Goal: Information Seeking & Learning: Learn about a topic

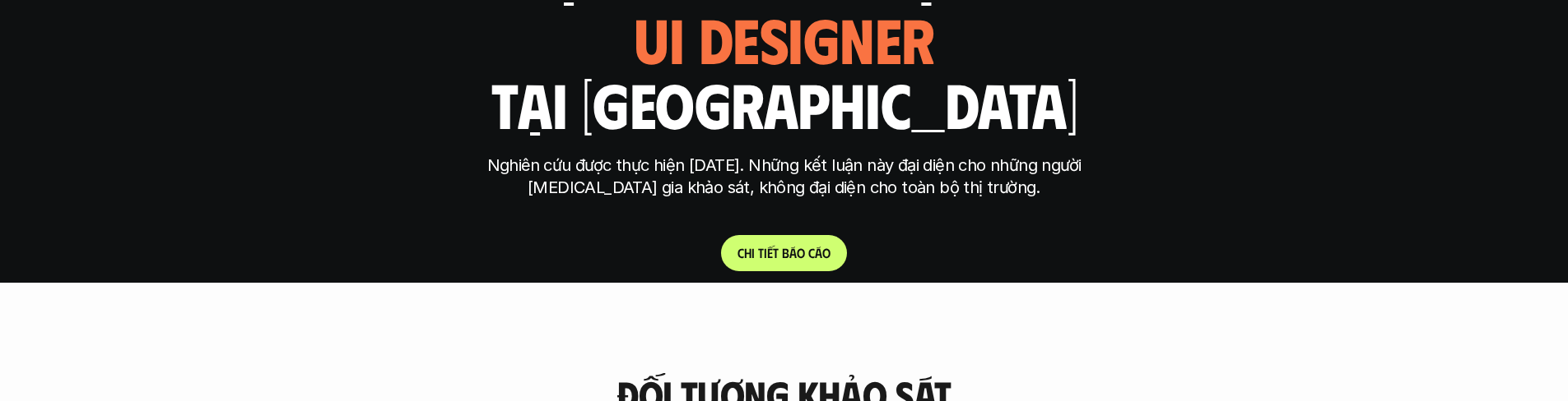
scroll to position [258, 0]
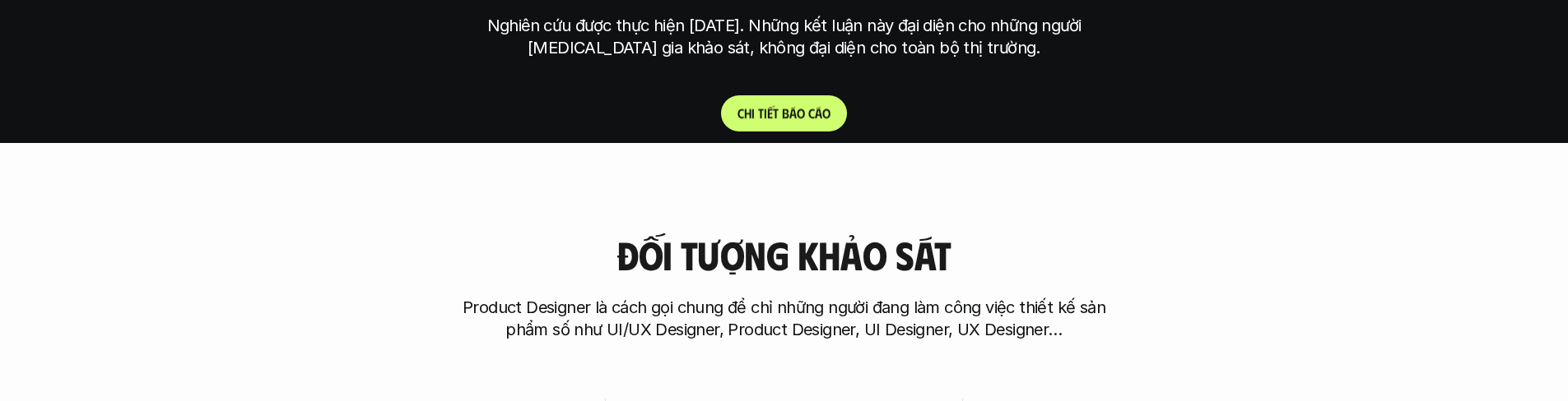
click at [815, 107] on p "C h i t i ế t b á o c á o" at bounding box center [784, 114] width 93 height 16
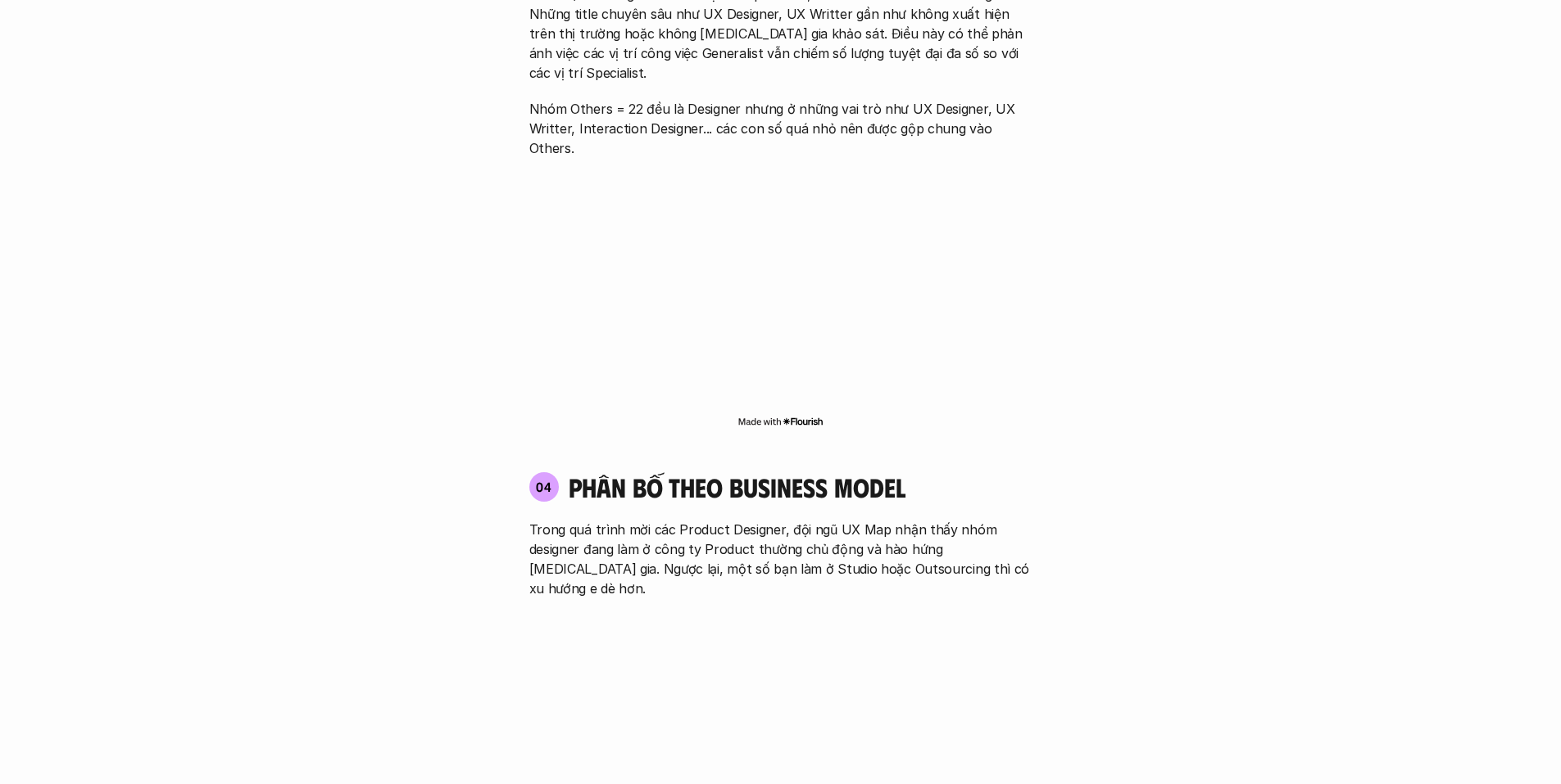
scroll to position [2671, 0]
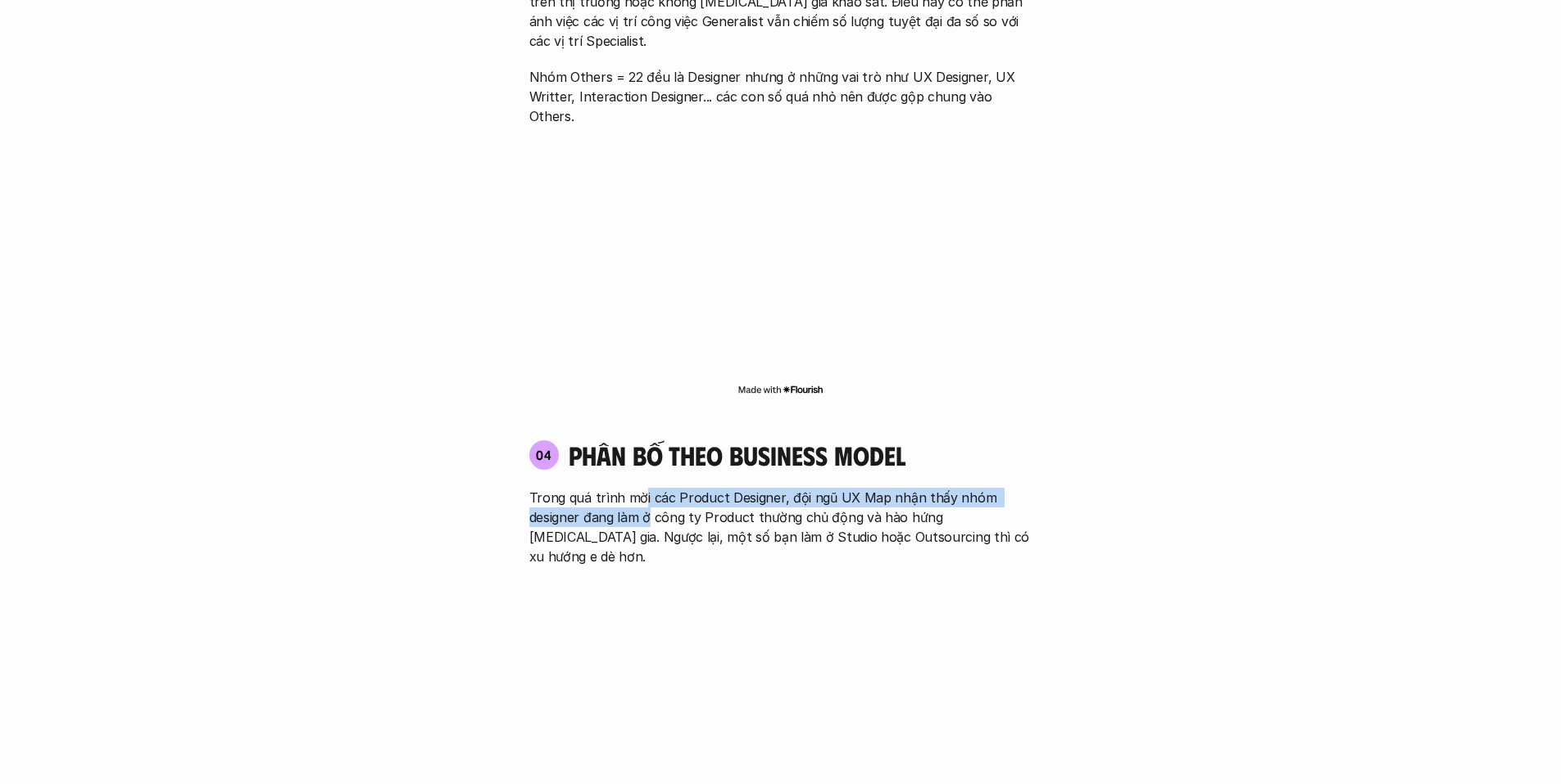
drag, startPoint x: 638, startPoint y: 434, endPoint x: 647, endPoint y: 452, distance: 20.1
click at [647, 488] on p "Trong quá trình mời các Product Designer, đội ngũ UX Map nhận thấy nhóm designe…" at bounding box center [780, 527] width 503 height 79
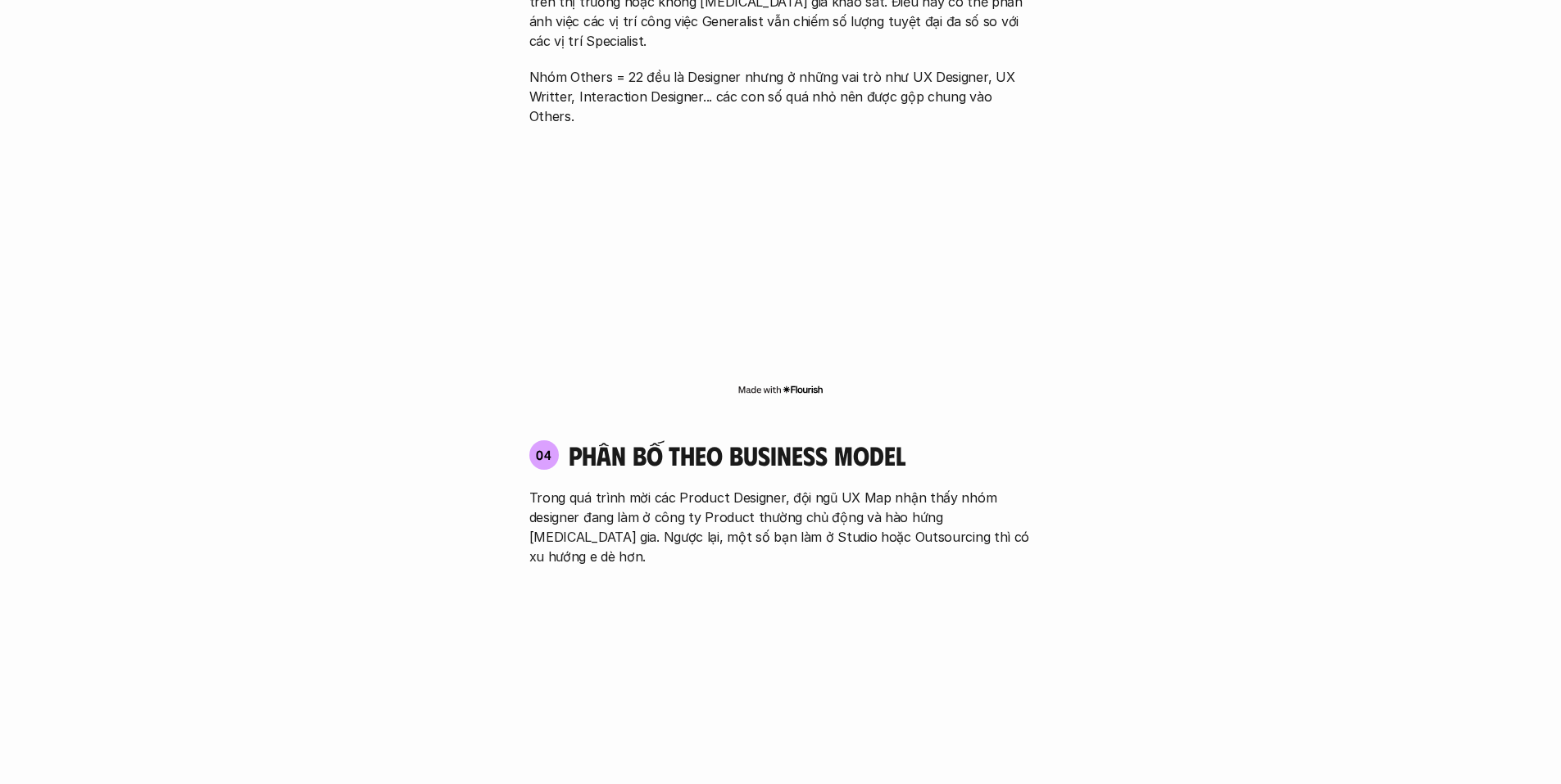
click at [860, 488] on p "Trong quá trình mời các Product Designer, đội ngũ UX Map nhận thấy nhóm designe…" at bounding box center [780, 527] width 503 height 79
drag, startPoint x: 748, startPoint y: 460, endPoint x: 750, endPoint y: 475, distance: 15.1
click at [750, 488] on p "Trong quá trình mời các Product Designer, đội ngũ UX Map nhận thấy nhóm designe…" at bounding box center [780, 527] width 503 height 79
click at [718, 493] on div "04 phân bố theo business model Trong quá trình mời các Product Designer, đội ng…" at bounding box center [780, 622] width 532 height 398
drag, startPoint x: 710, startPoint y: 476, endPoint x: 715, endPoint y: 490, distance: 14.9
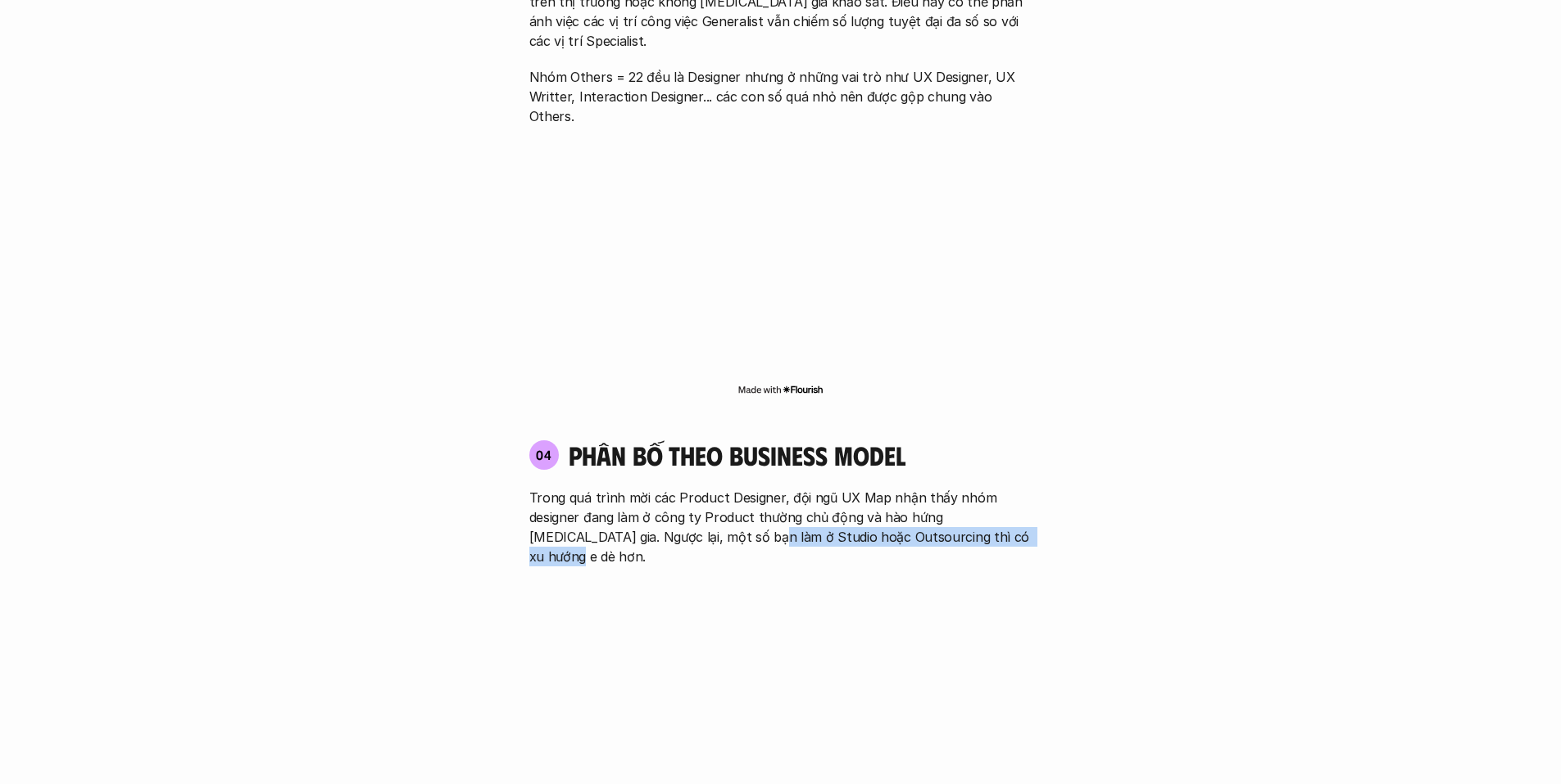
click at [715, 490] on div "04 phân bố theo business model Trong quá trình mời các Product Designer, đội ng…" at bounding box center [780, 622] width 532 height 398
click at [463, 486] on div "01 Phân bố theo background 03 nhóm ngành chính của những người tham gia khảo sá…" at bounding box center [780, 39] width 1048 height 2994
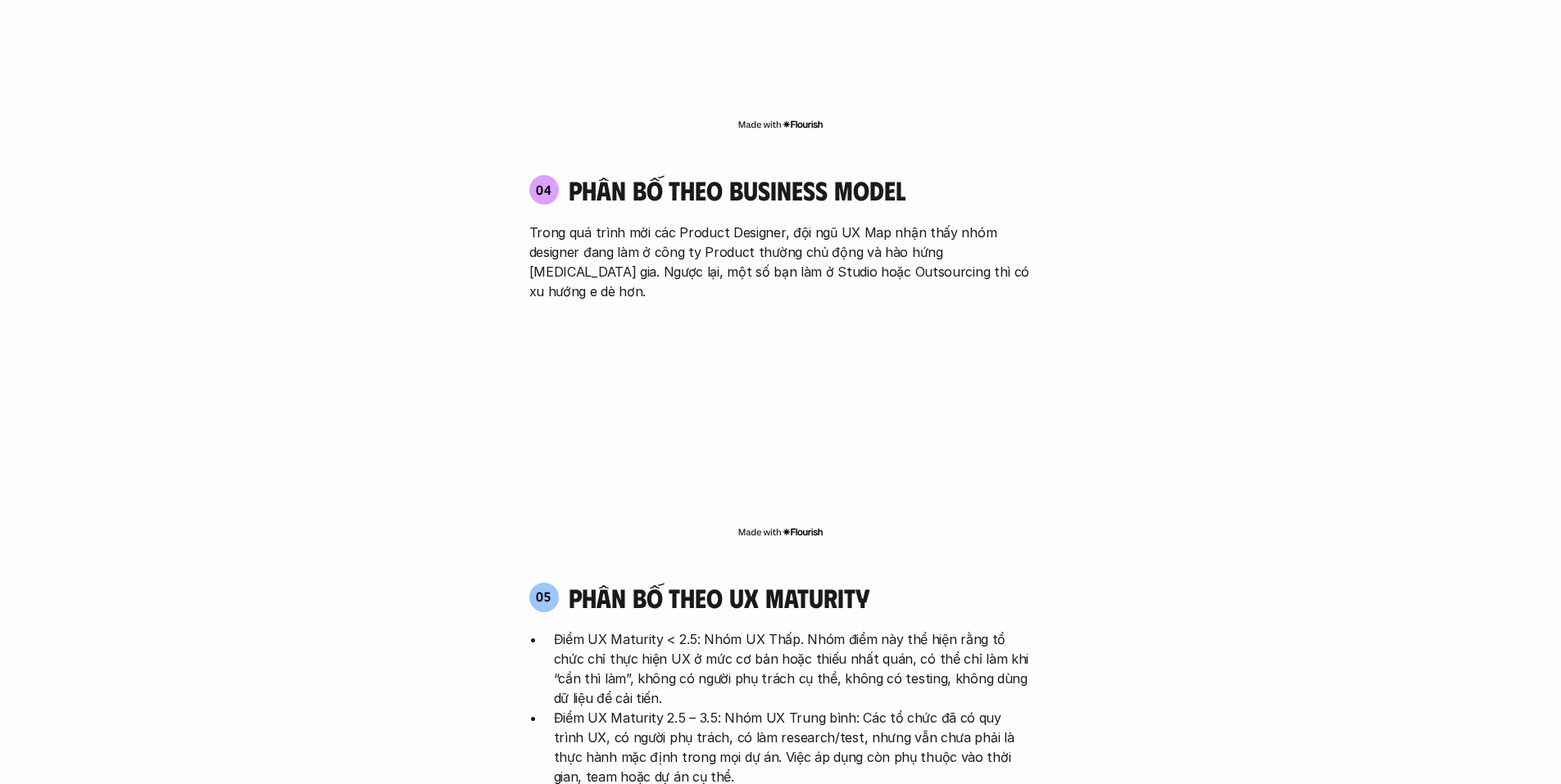
scroll to position [2961, 0]
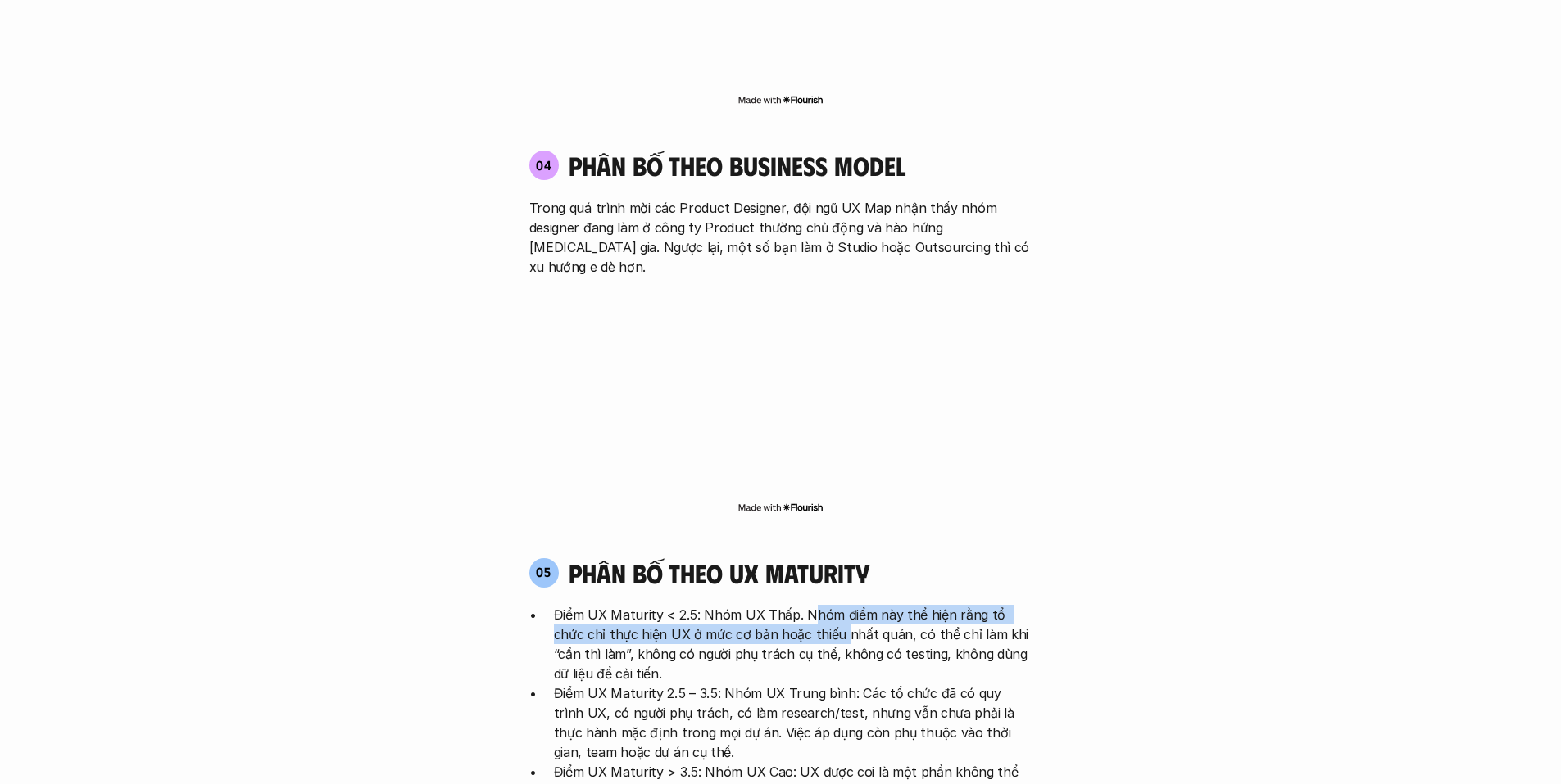
drag, startPoint x: 804, startPoint y: 537, endPoint x: 807, endPoint y: 547, distance: 10.4
click at [807, 605] on p "Điểm UX Maturity < 2.5: Nhóm UX Thấp. Nhóm điểm này thể hiện rằng tổ chức chỉ t…" at bounding box center [793, 644] width 478 height 79
click at [838, 605] on p "Điểm UX Maturity < 2.5: Nhóm UX Thấp. Nhóm điểm này thể hiện rằng tổ chức chỉ t…" at bounding box center [793, 644] width 478 height 79
drag, startPoint x: 839, startPoint y: 532, endPoint x: 843, endPoint y: 546, distance: 14.6
click at [843, 605] on p "Điểm UX Maturity < 2.5: Nhóm UX Thấp. Nhóm điểm này thể hiện rằng tổ chức chỉ t…" at bounding box center [793, 644] width 478 height 79
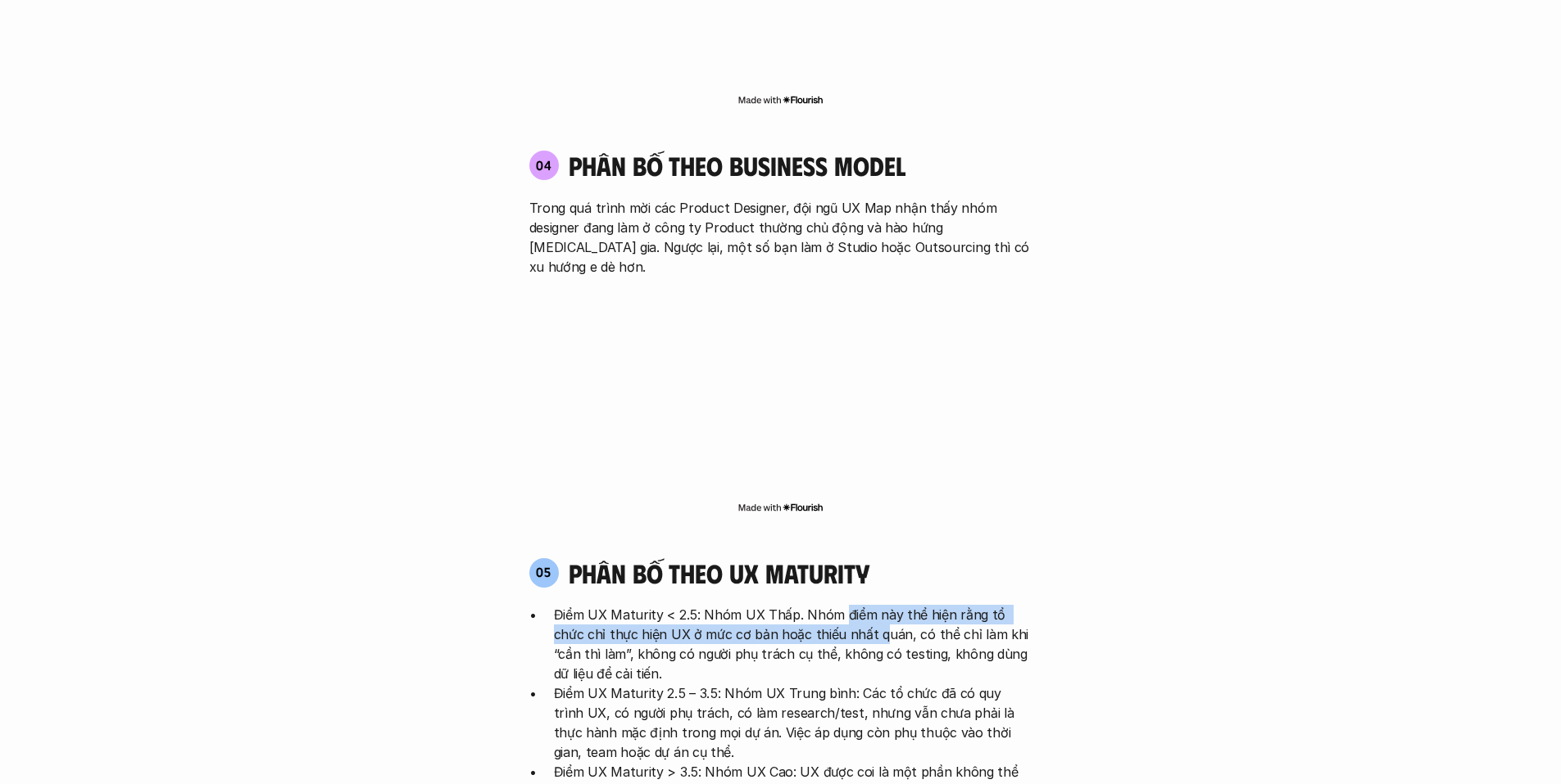
click at [652, 605] on p "Điểm UX Maturity < 2.5: Nhóm UX Thấp. Nhóm điểm này thể hiện rằng tổ chức chỉ t…" at bounding box center [793, 644] width 478 height 79
drag, startPoint x: 645, startPoint y: 544, endPoint x: 650, endPoint y: 560, distance: 16.8
click at [650, 605] on p "Điểm UX Maturity < 2.5: Nhóm UX Thấp. Nhóm điểm này thể hiện rằng tổ chức chỉ t…" at bounding box center [793, 644] width 478 height 79
click at [675, 605] on p "Điểm UX Maturity < 2.5: Nhóm UX Thấp. Nhóm điểm này thể hiện rằng tổ chức chỉ t…" at bounding box center [793, 644] width 478 height 79
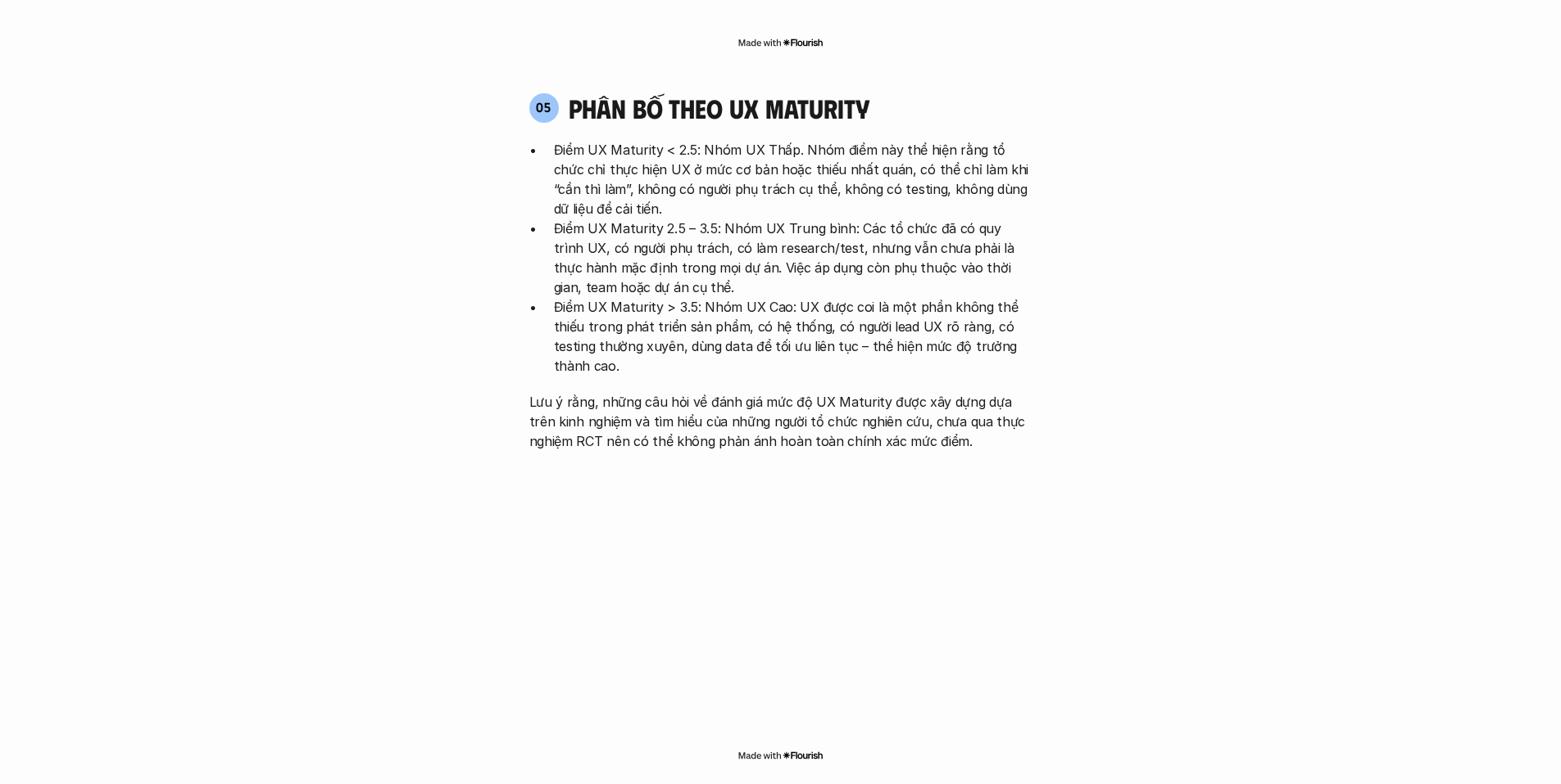
scroll to position [3395, 0]
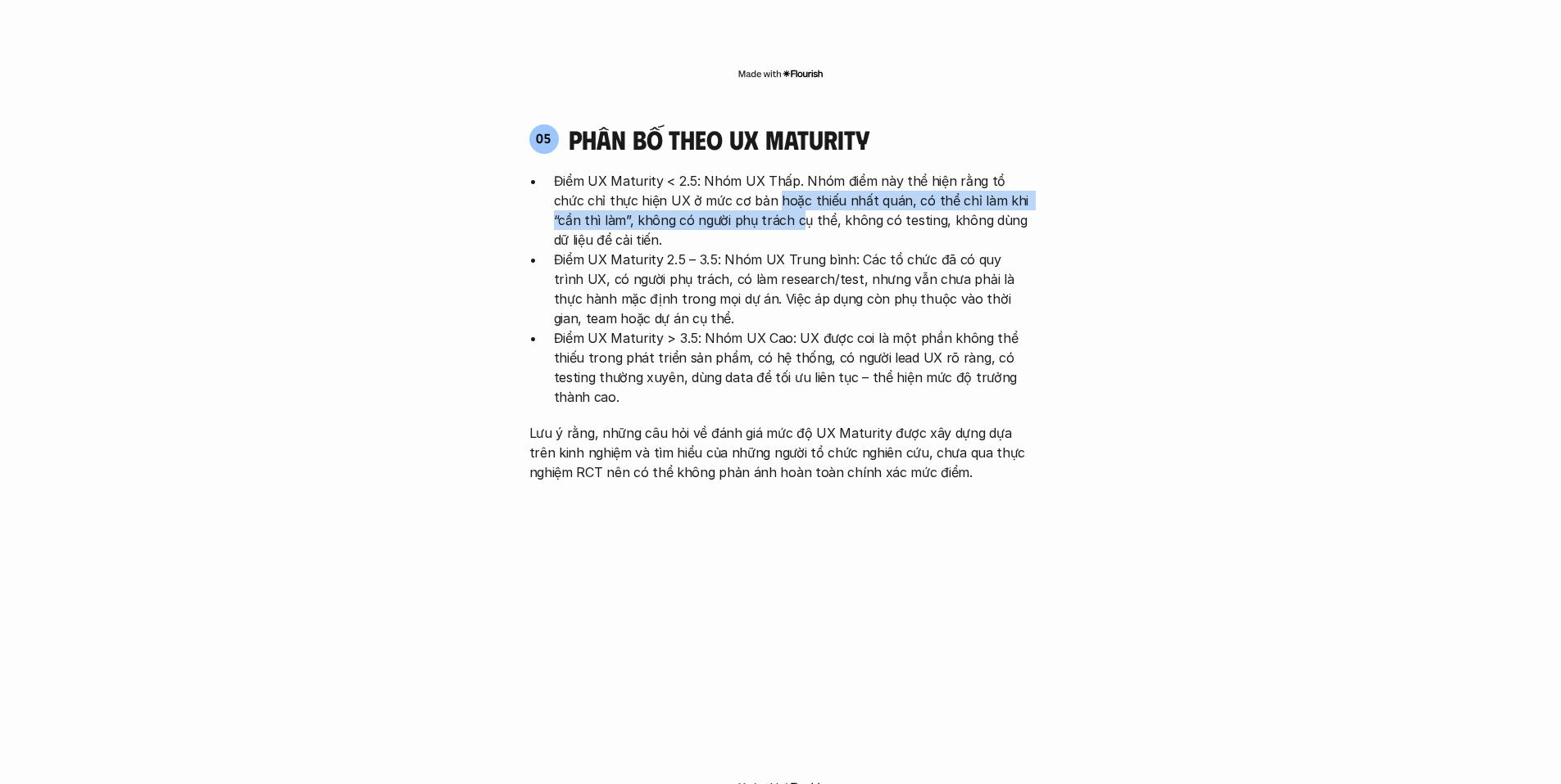
drag, startPoint x: 741, startPoint y: 123, endPoint x: 746, endPoint y: 139, distance: 16.8
click at [746, 171] on p "Điểm UX Maturity < 2.5: Nhóm UX Thấp. Nhóm điểm này thể hiện rằng tổ chức chỉ t…" at bounding box center [793, 211] width 478 height 79
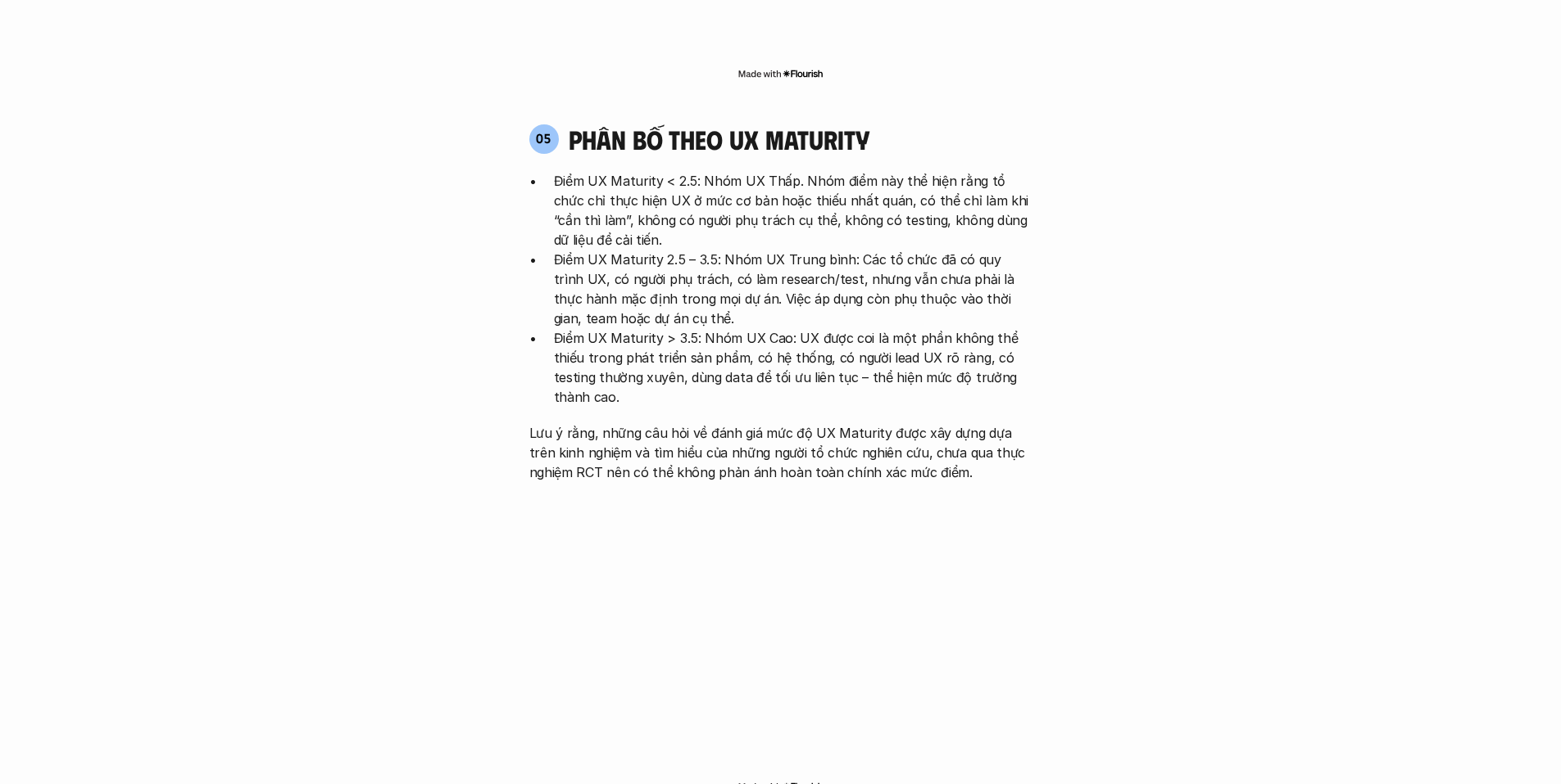
click at [945, 171] on p "Điểm UX Maturity < 2.5: Nhóm UX Thấp. Nhóm điểm này thể hiện rằng tổ chức chỉ t…" at bounding box center [793, 211] width 478 height 79
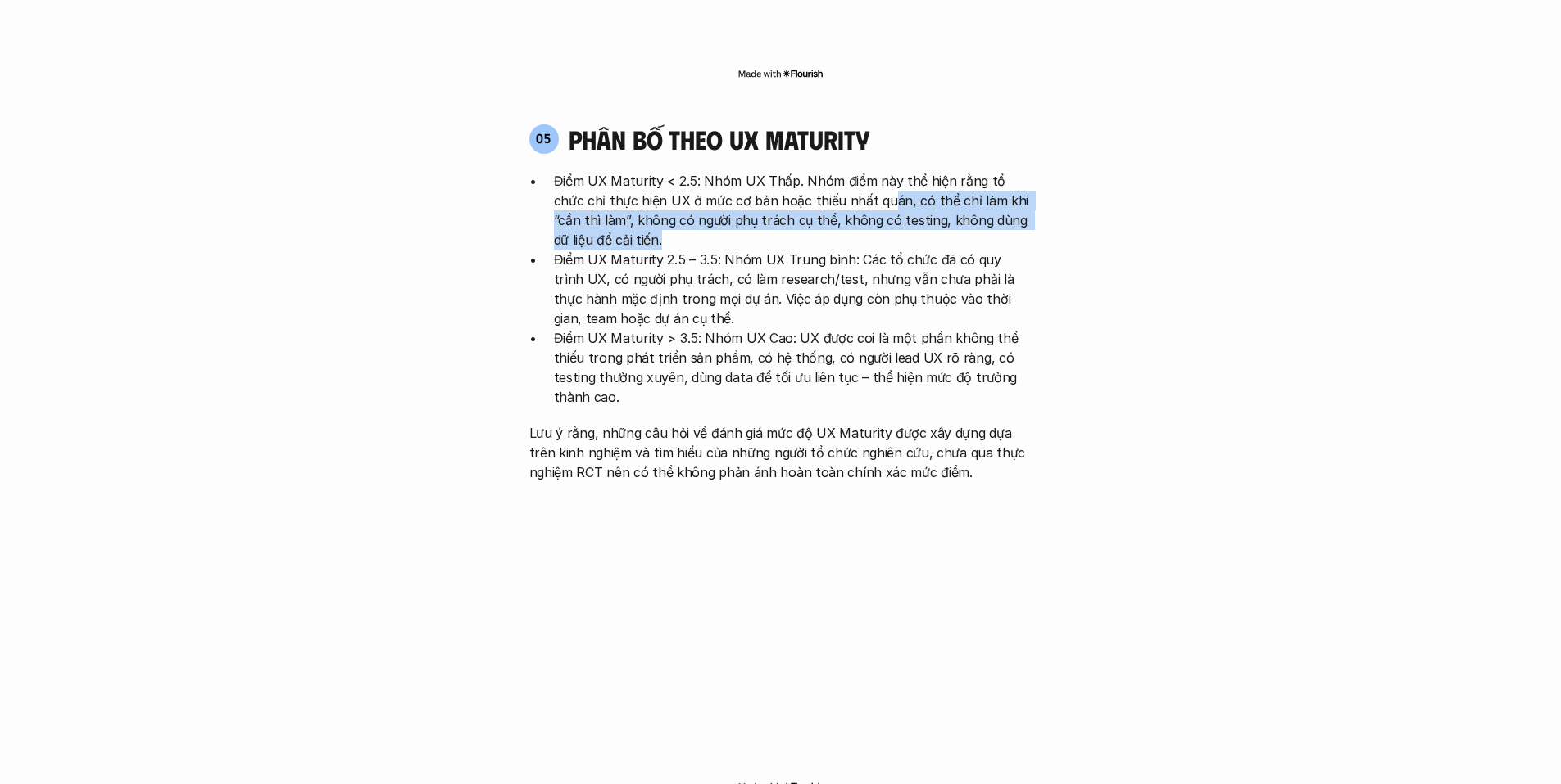
drag, startPoint x: 847, startPoint y: 128, endPoint x: 846, endPoint y: 160, distance: 32.0
click at [846, 171] on p "Điểm UX Maturity < 2.5: Nhóm UX Thấp. Nhóm điểm này thể hiện rằng tổ chức chỉ t…" at bounding box center [793, 211] width 478 height 79
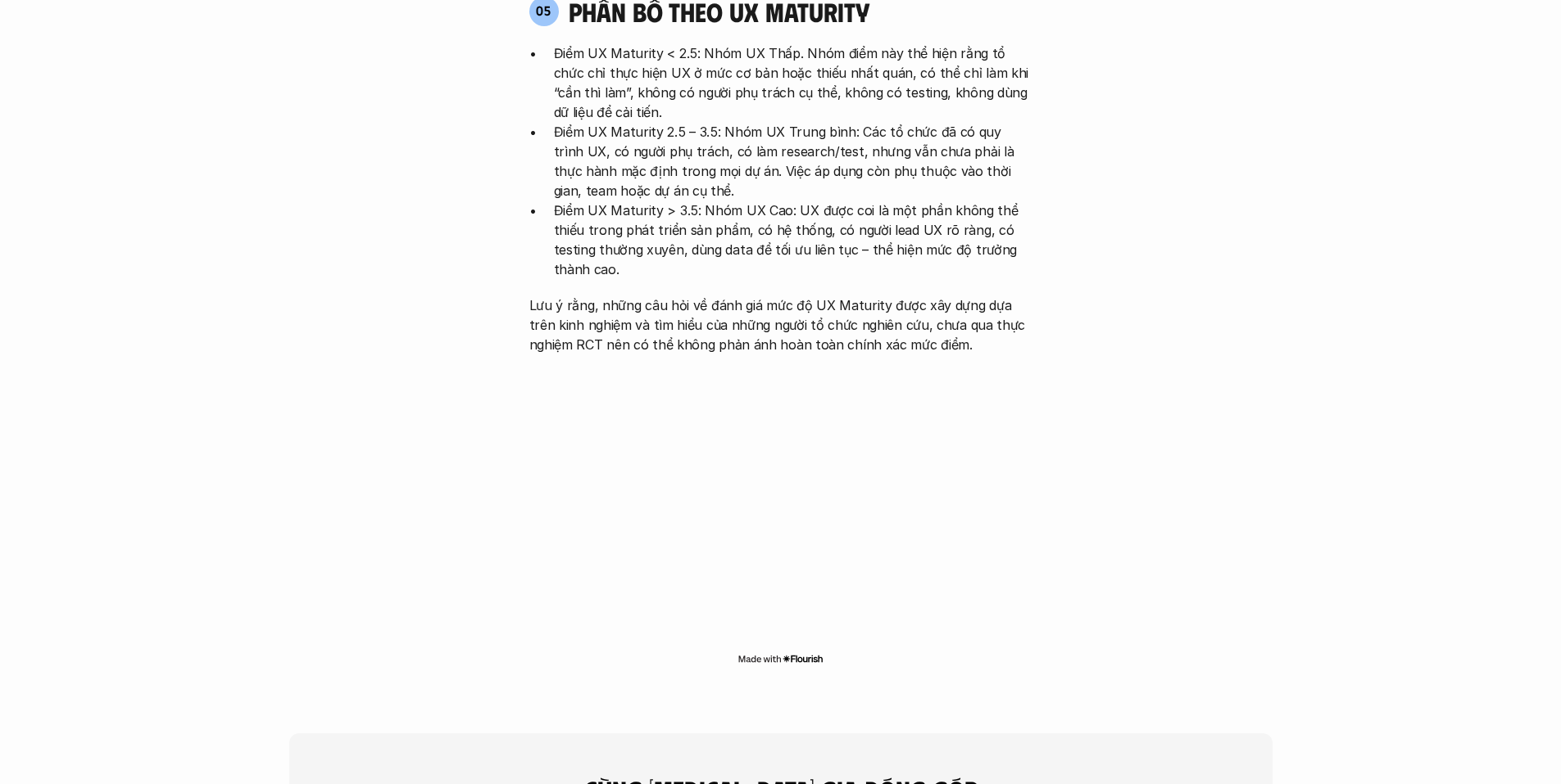
scroll to position [3513, 0]
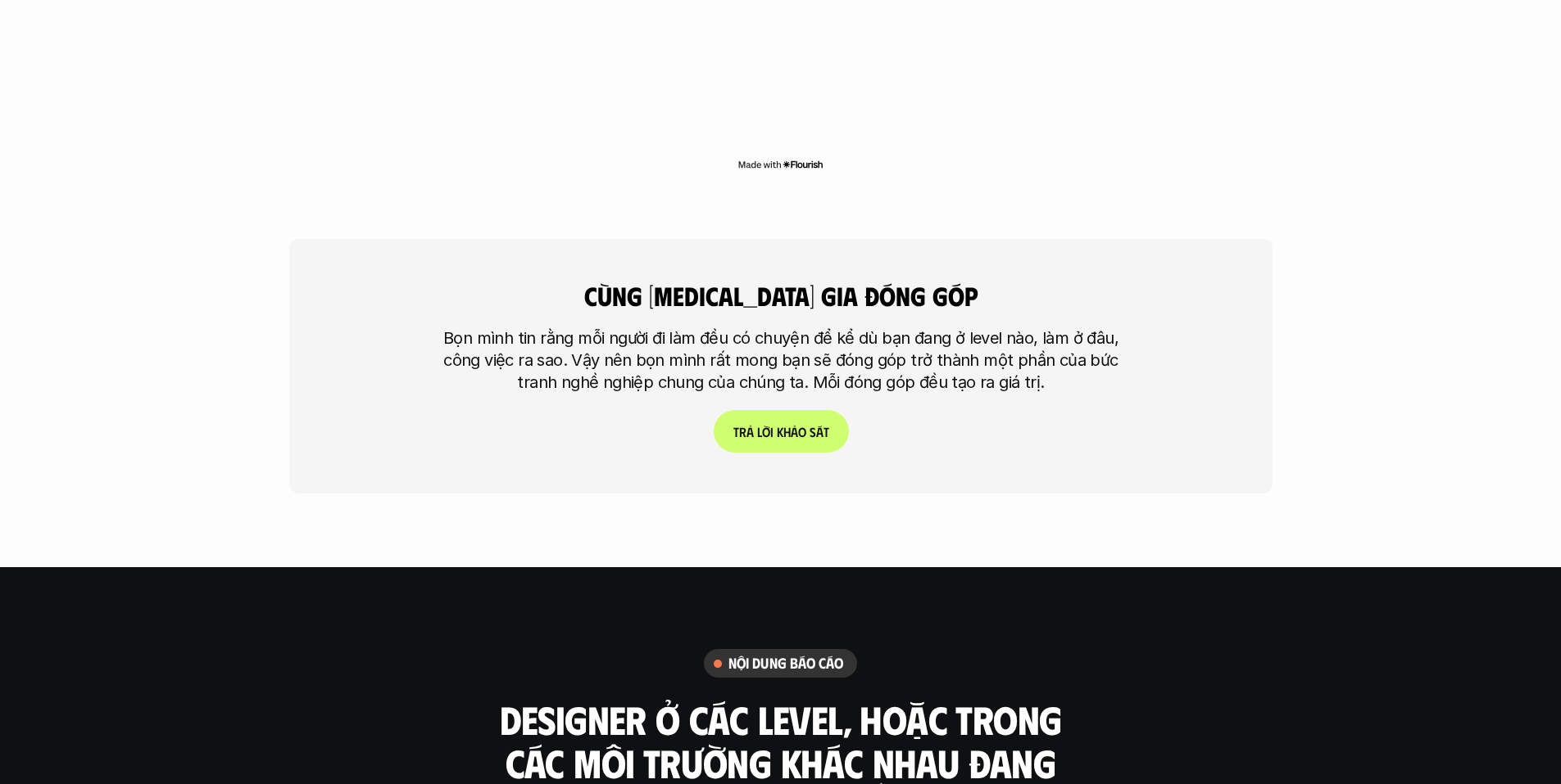
scroll to position [4182, 0]
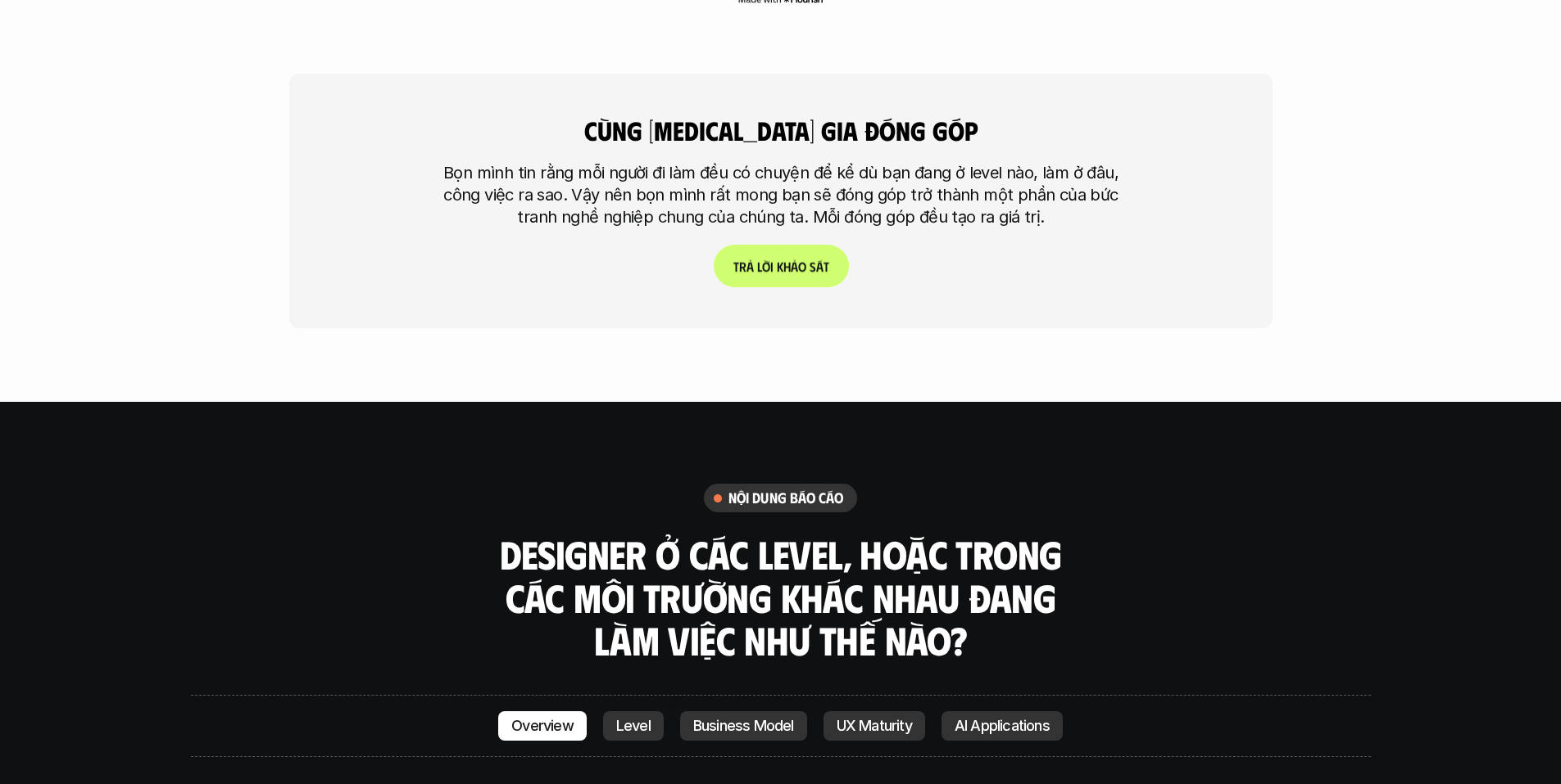
click at [806, 259] on p "T r ả l ờ i k h ả o s á t" at bounding box center [780, 267] width 95 height 16
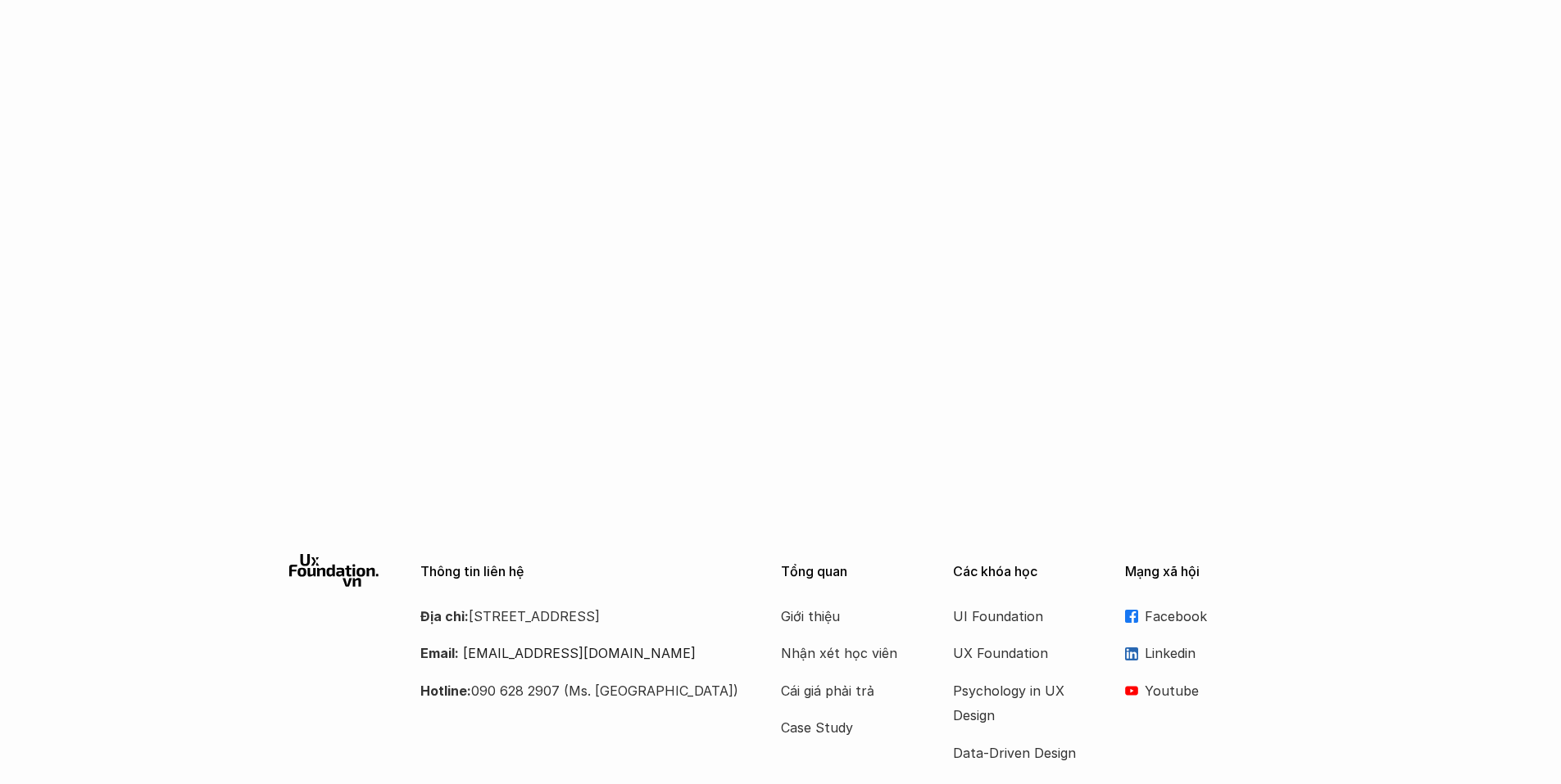
scroll to position [1394, 0]
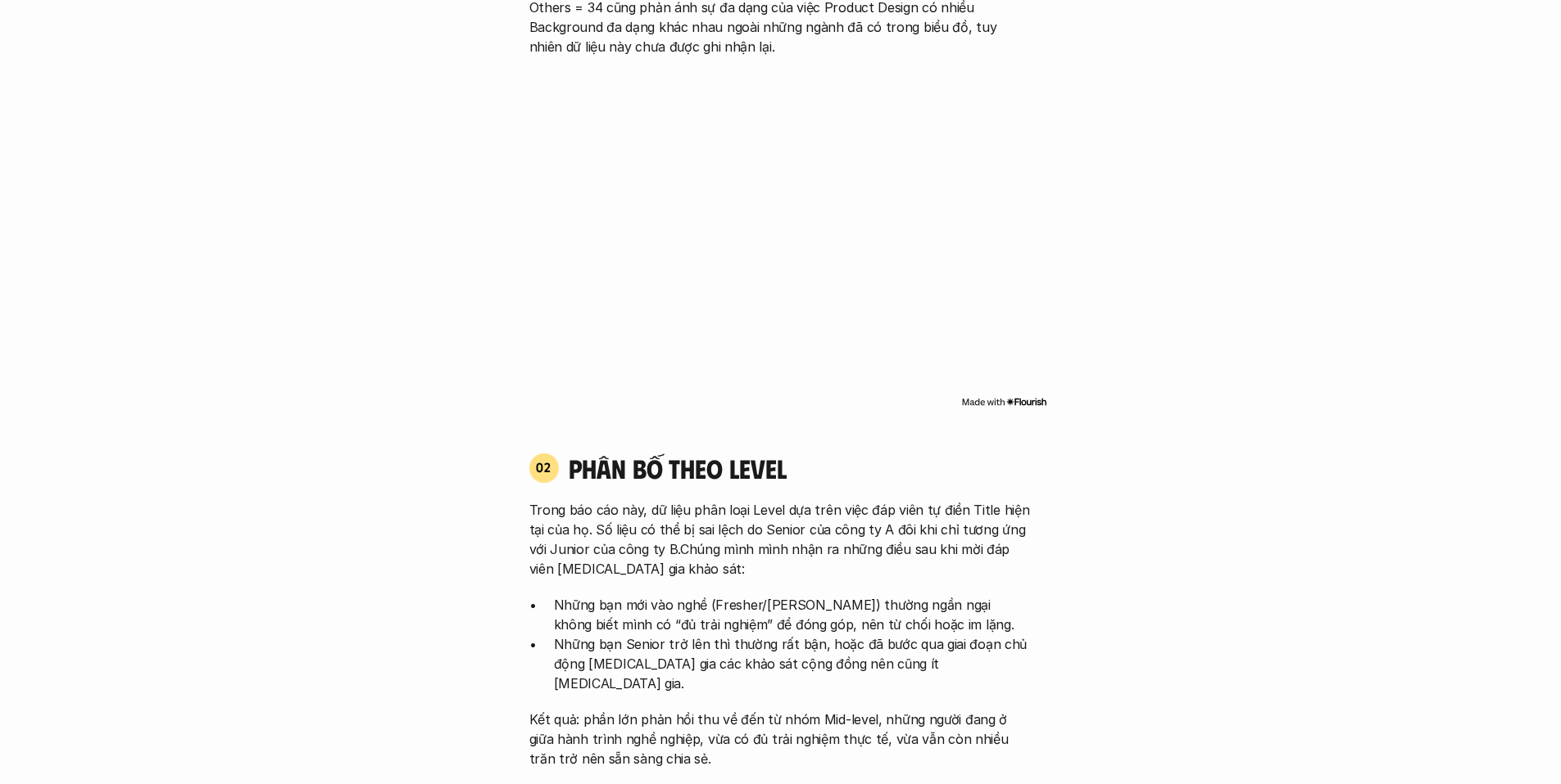
scroll to position [4505, 0]
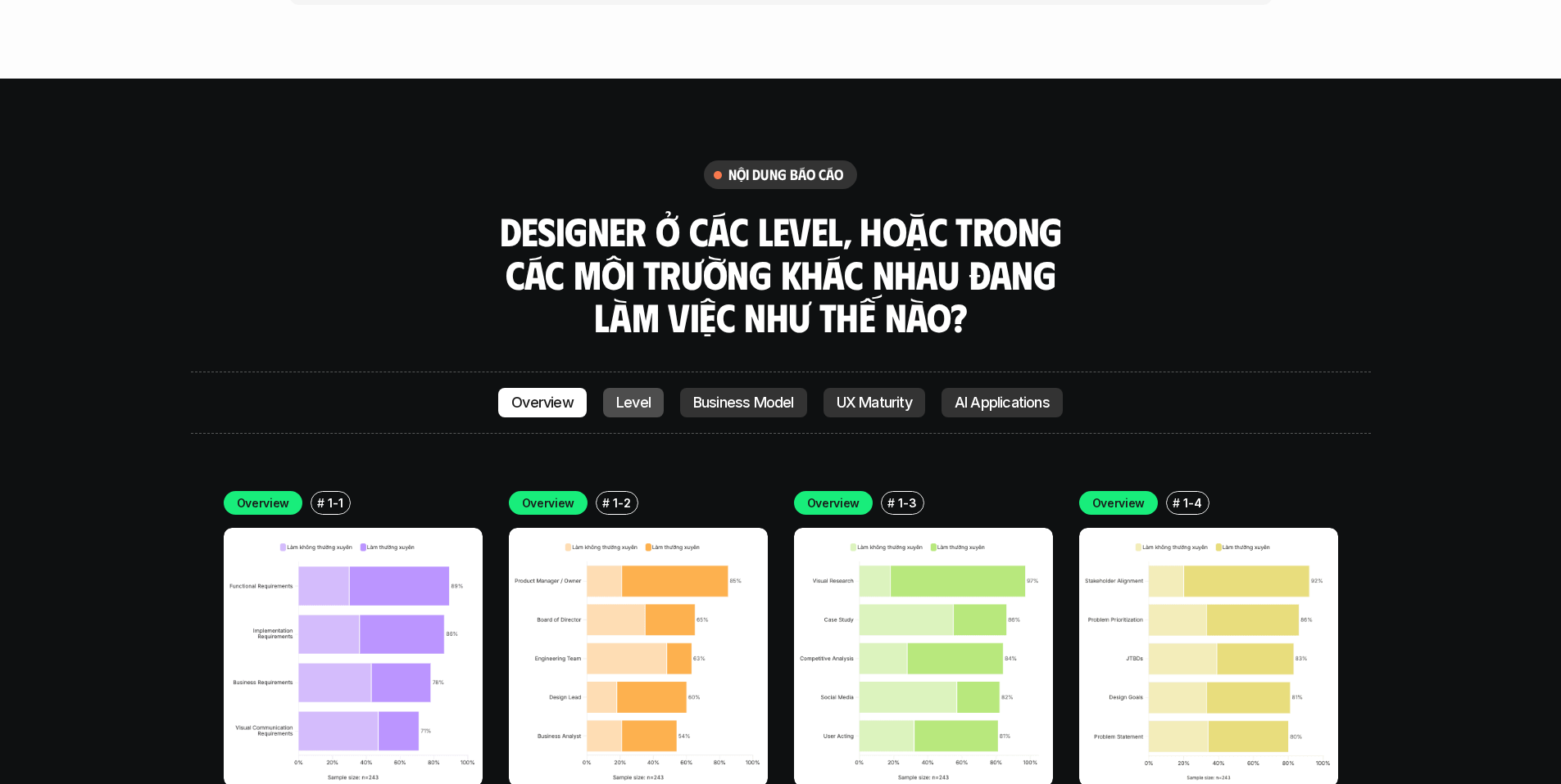
click at [614, 389] on link "Level" at bounding box center [634, 403] width 61 height 30
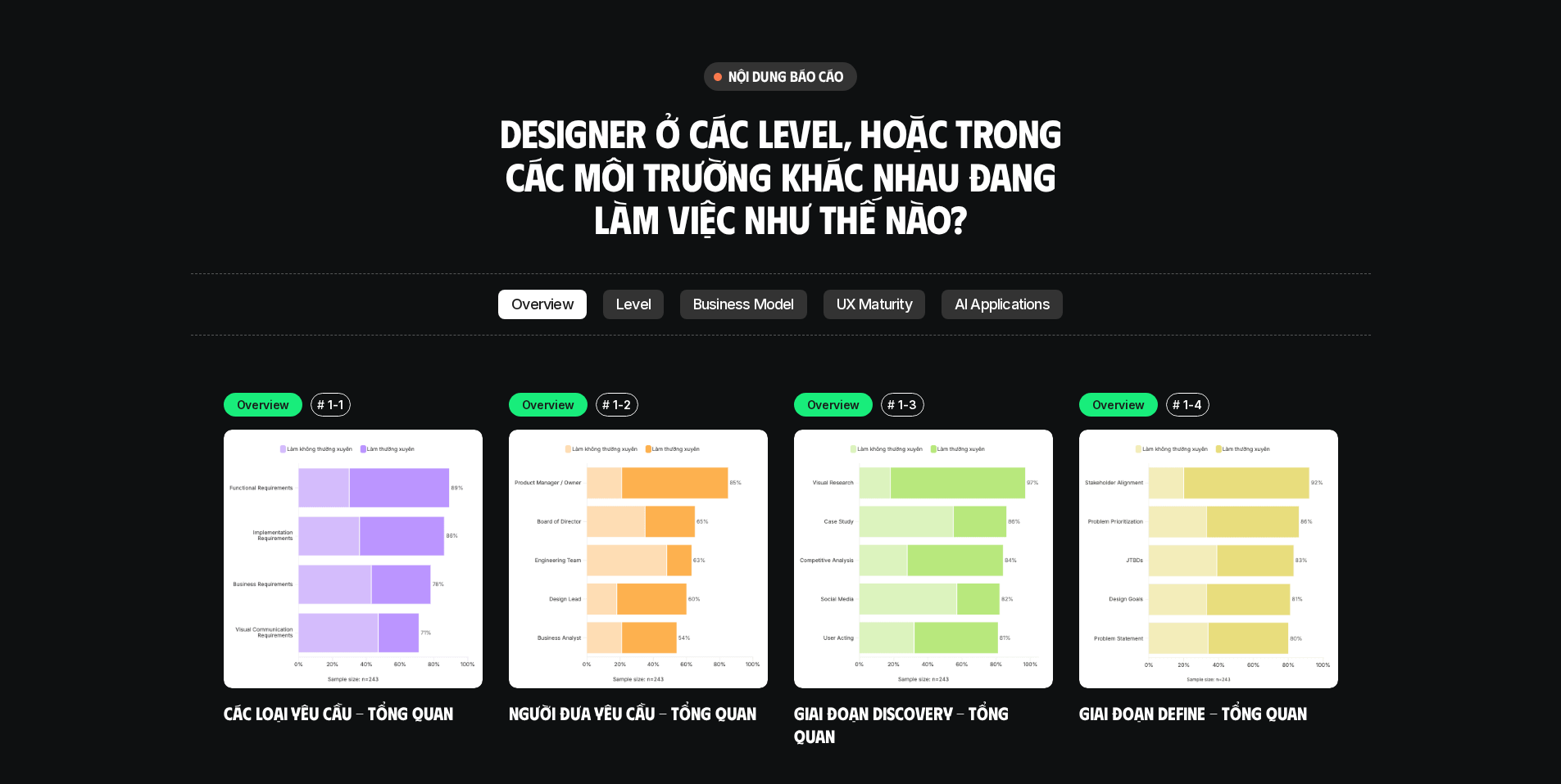
scroll to position [4614, 0]
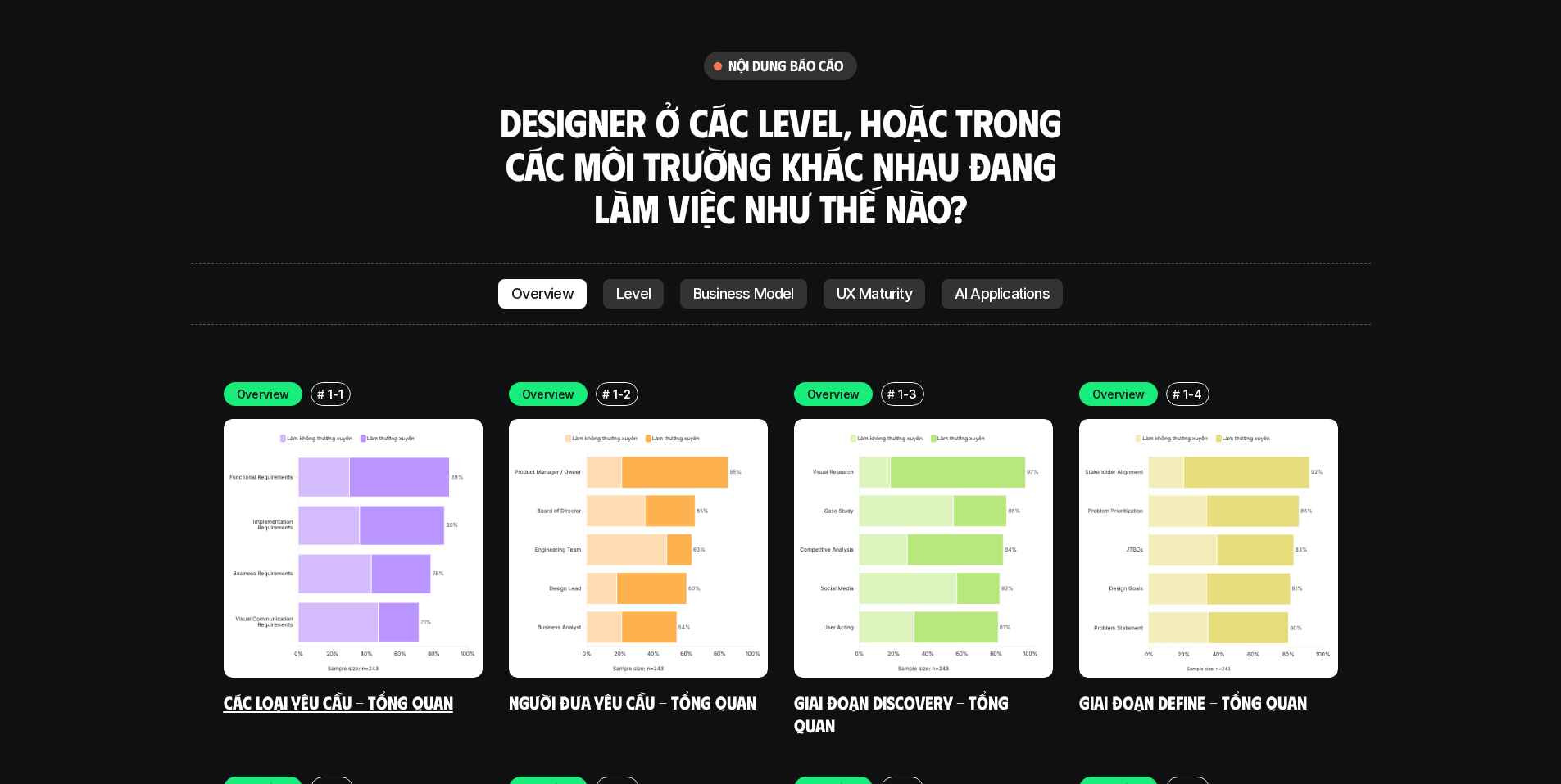
click at [264, 419] on img at bounding box center [352, 548] width 259 height 259
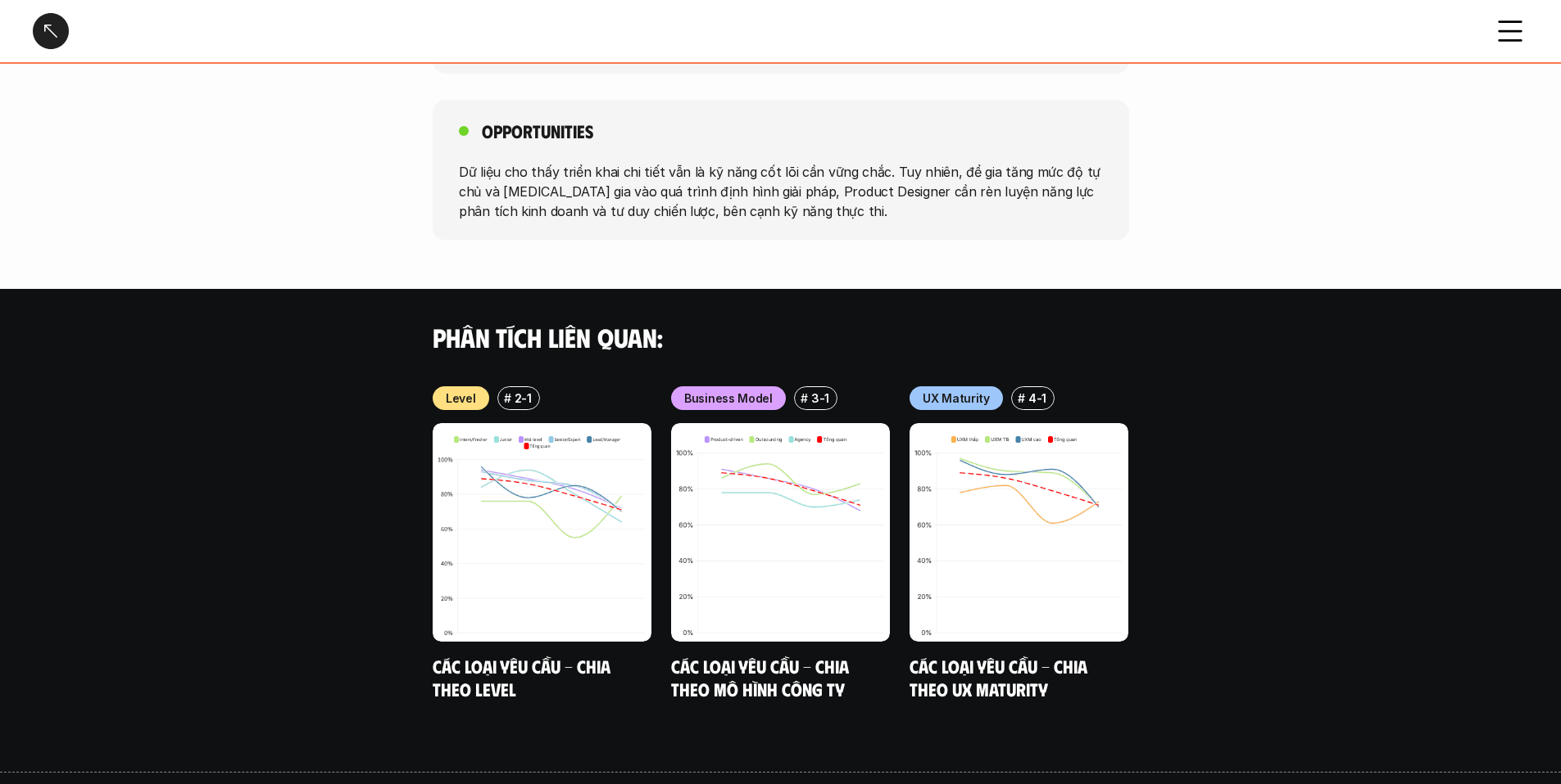
scroll to position [1337, 0]
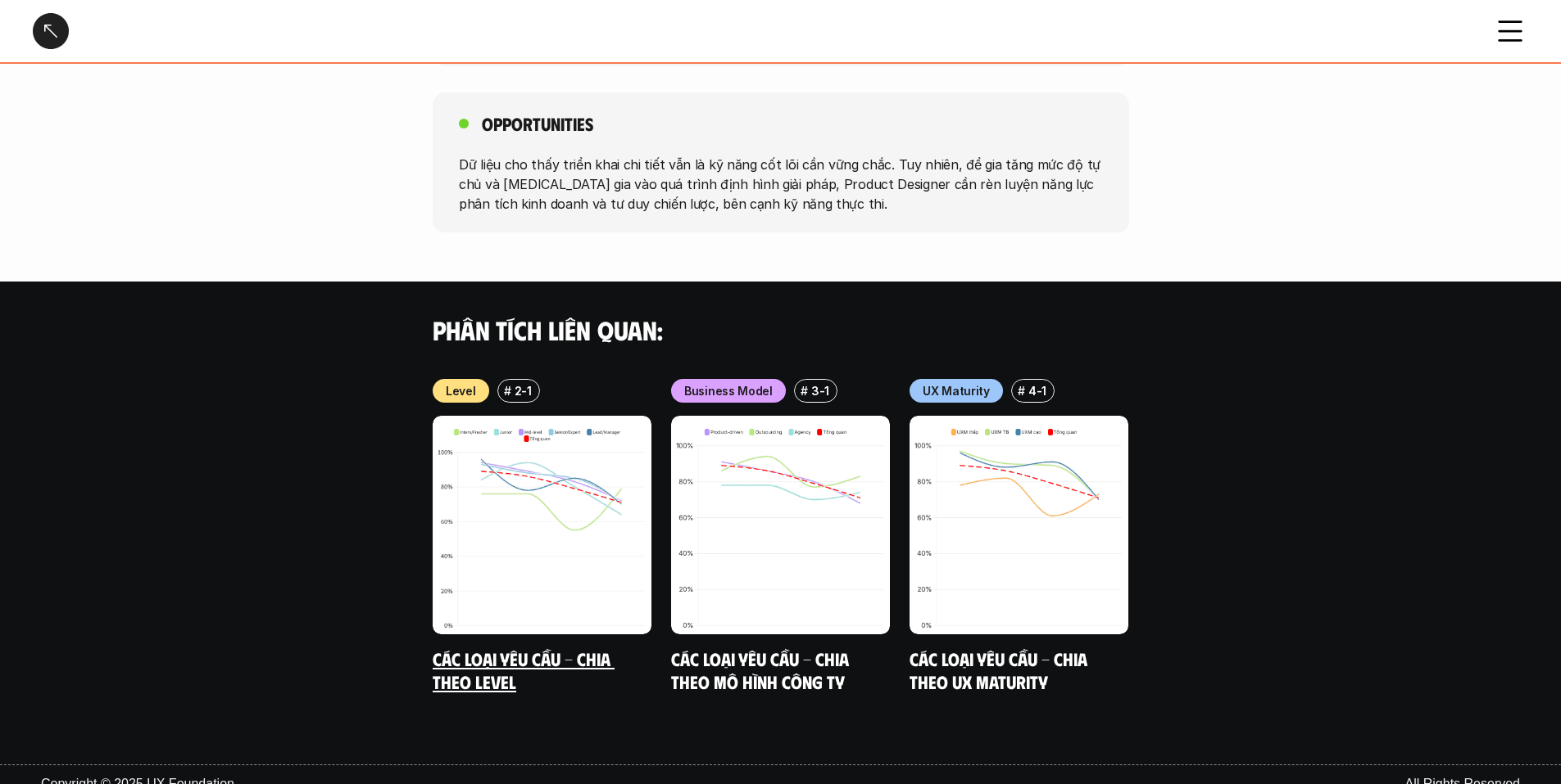
click at [569, 485] on img at bounding box center [541, 525] width 219 height 218
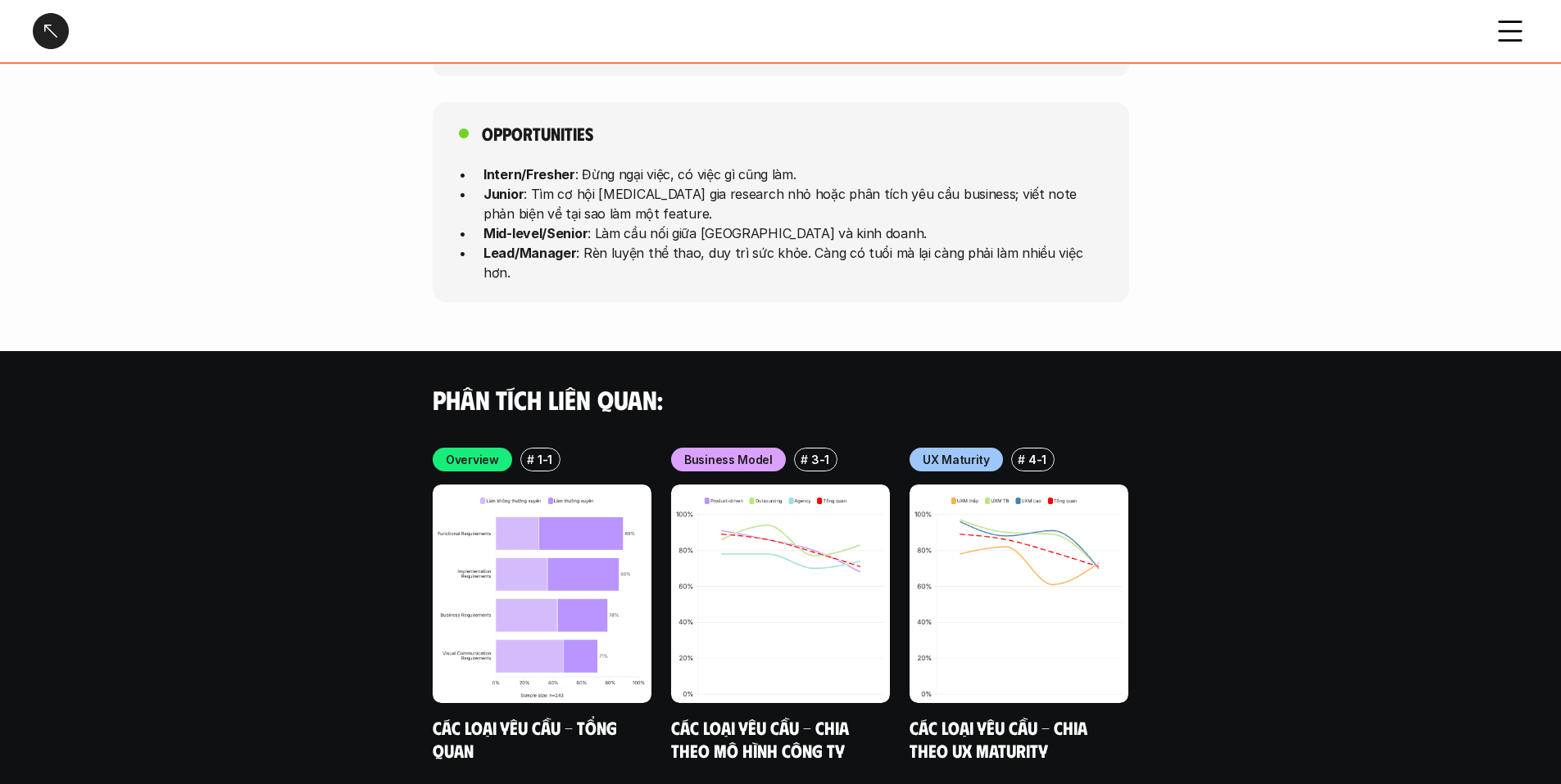
scroll to position [4404, 0]
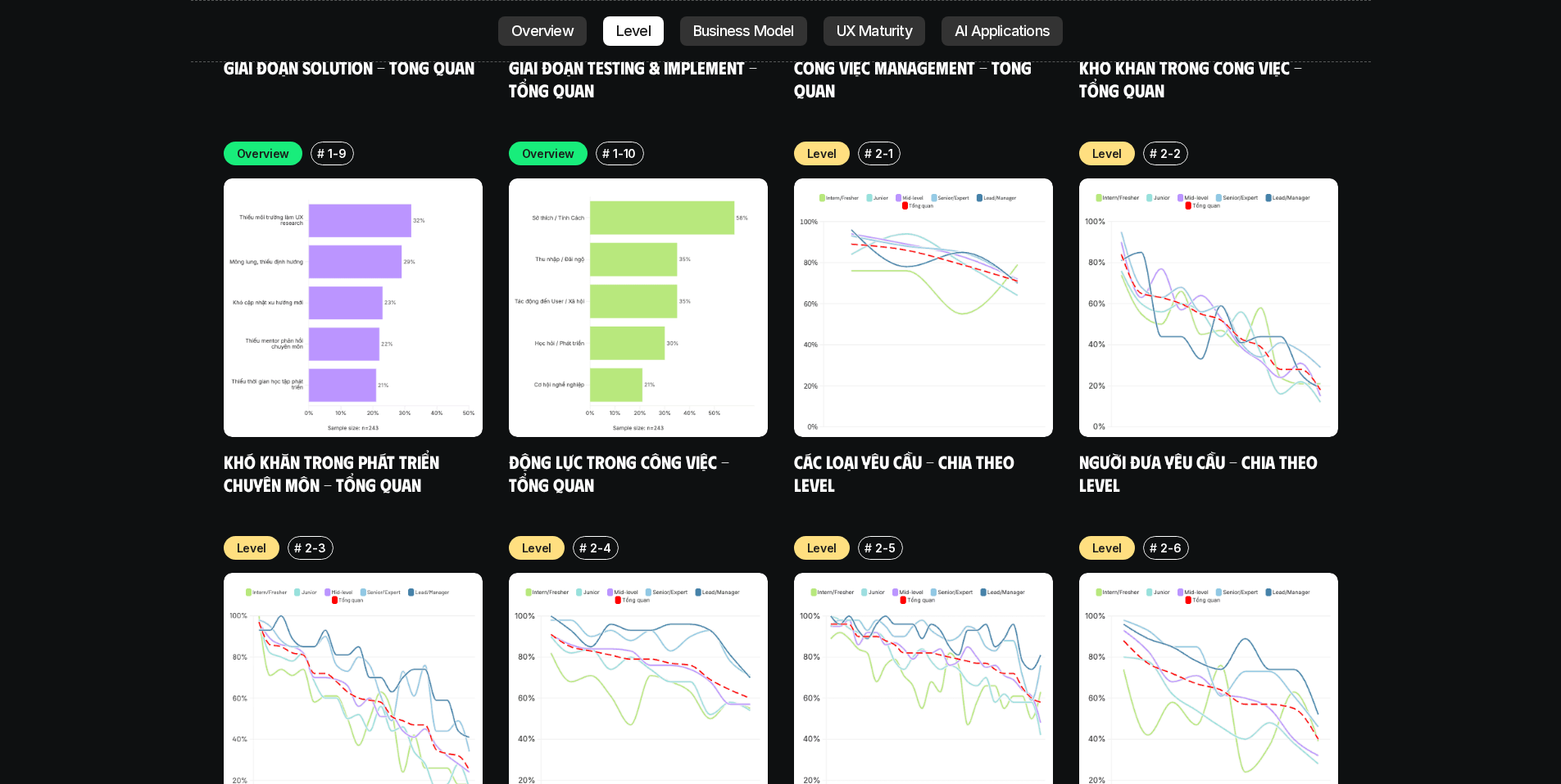
scroll to position [5554, 0]
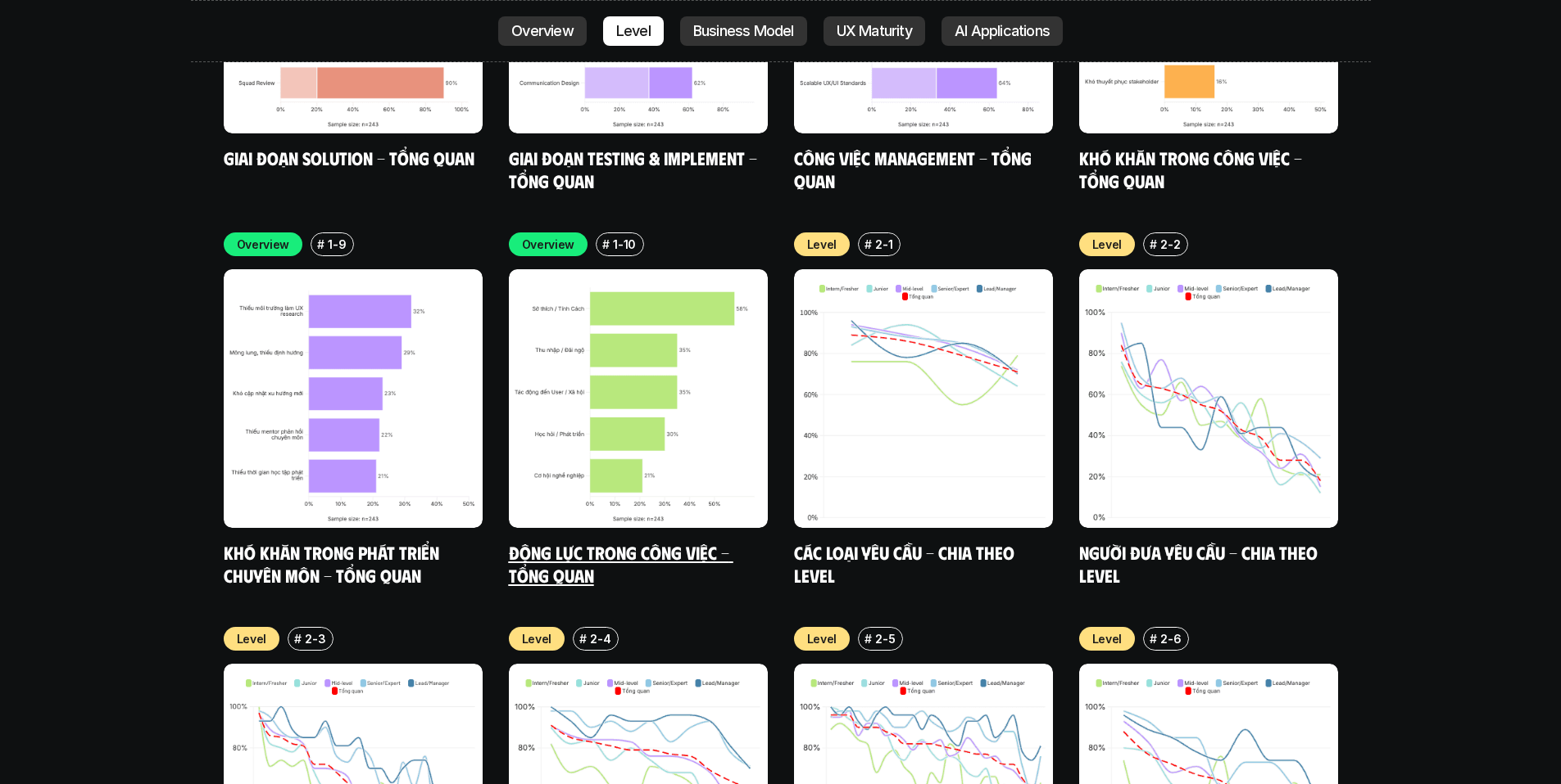
click at [697, 349] on img at bounding box center [638, 398] width 259 height 259
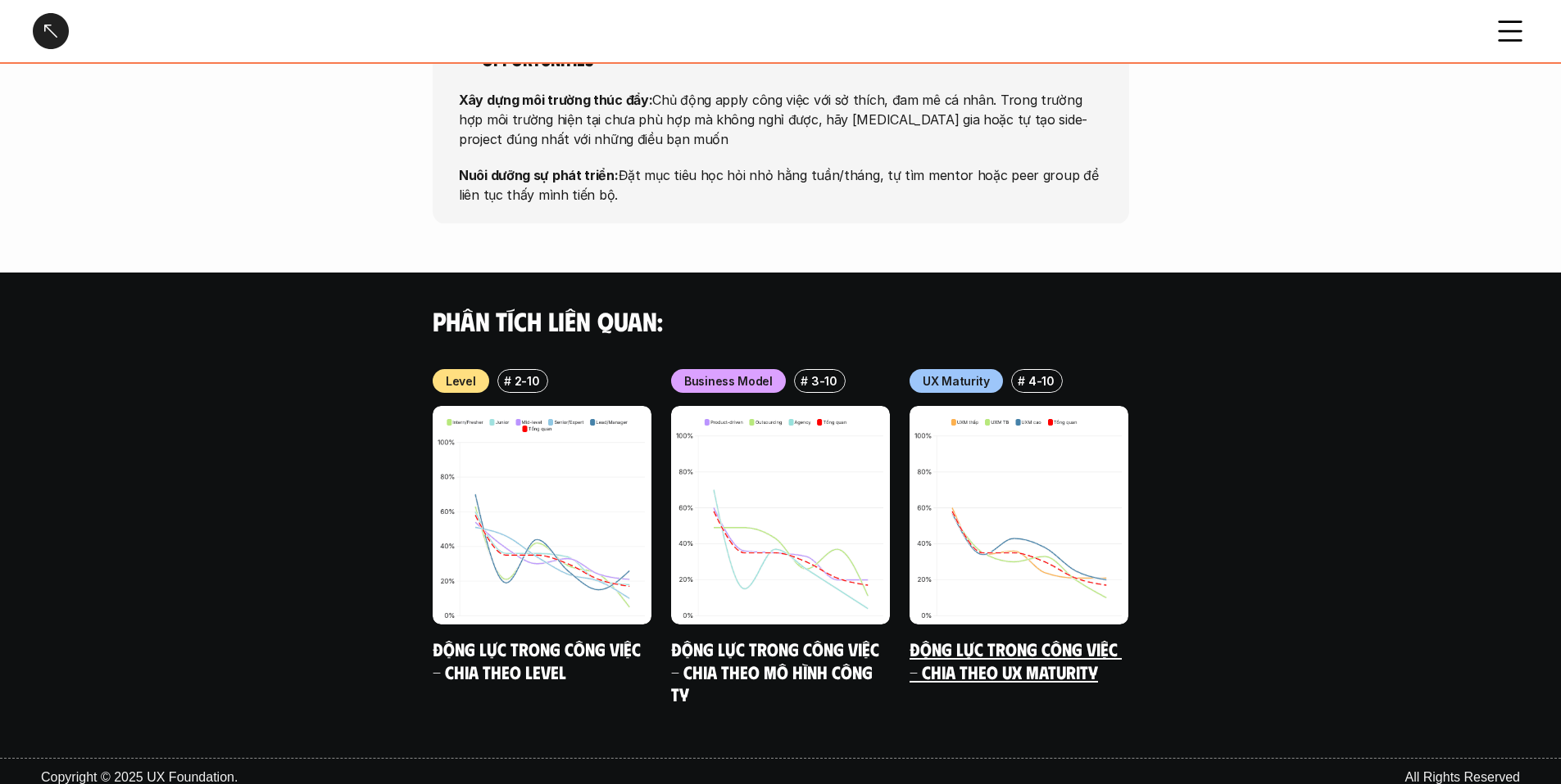
scroll to position [1424, 0]
